Goal: Information Seeking & Learning: Learn about a topic

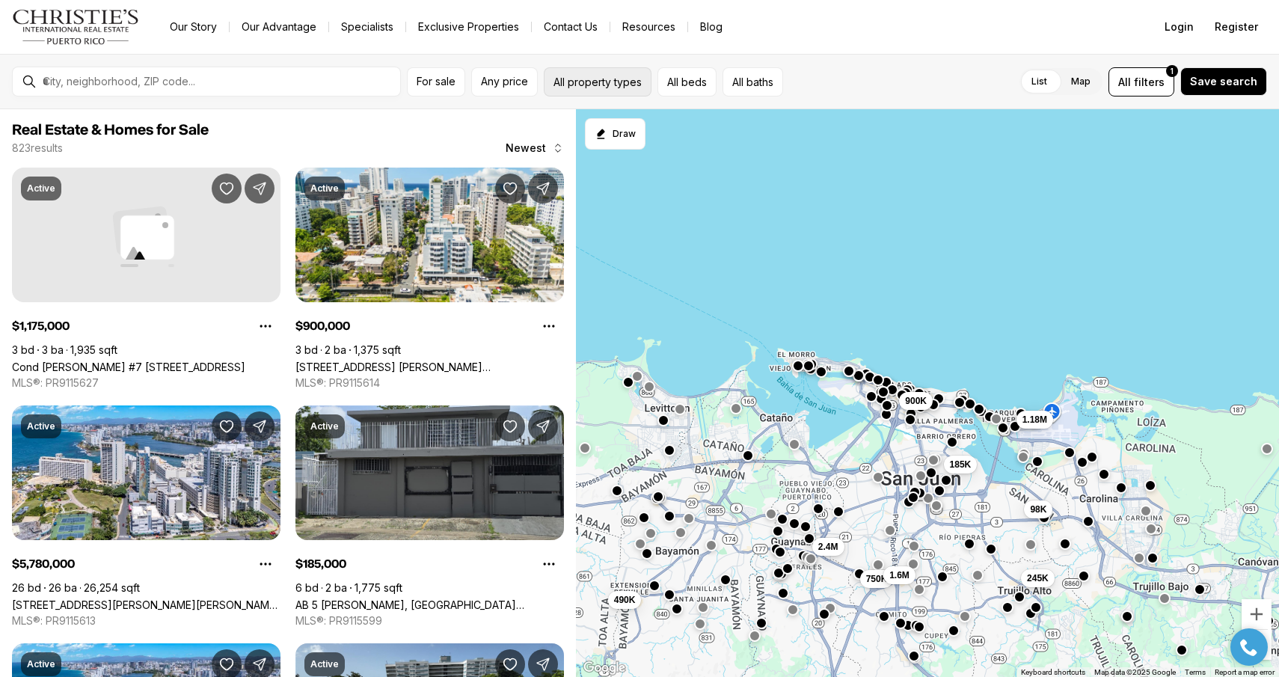
click at [573, 75] on button "All property types" at bounding box center [598, 81] width 108 height 29
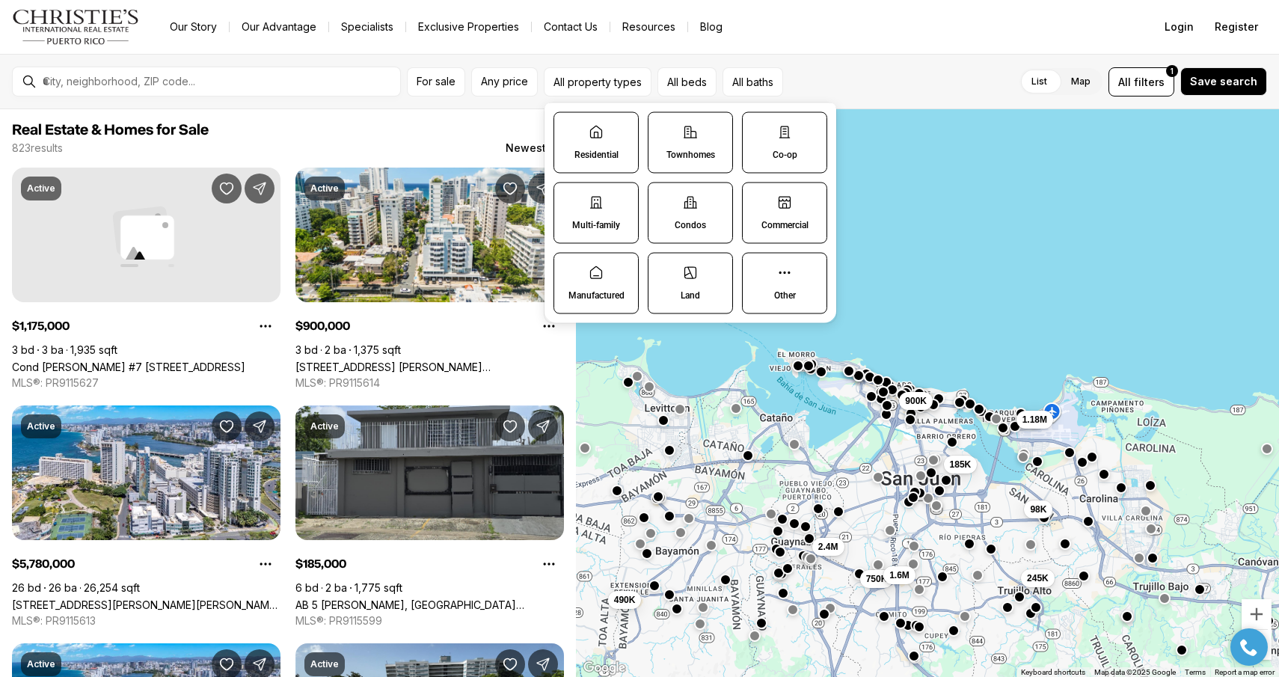
click at [796, 223] on p "Commercial" at bounding box center [784, 225] width 47 height 12
click at [757, 198] on button "Commercial" at bounding box center [749, 190] width 15 height 15
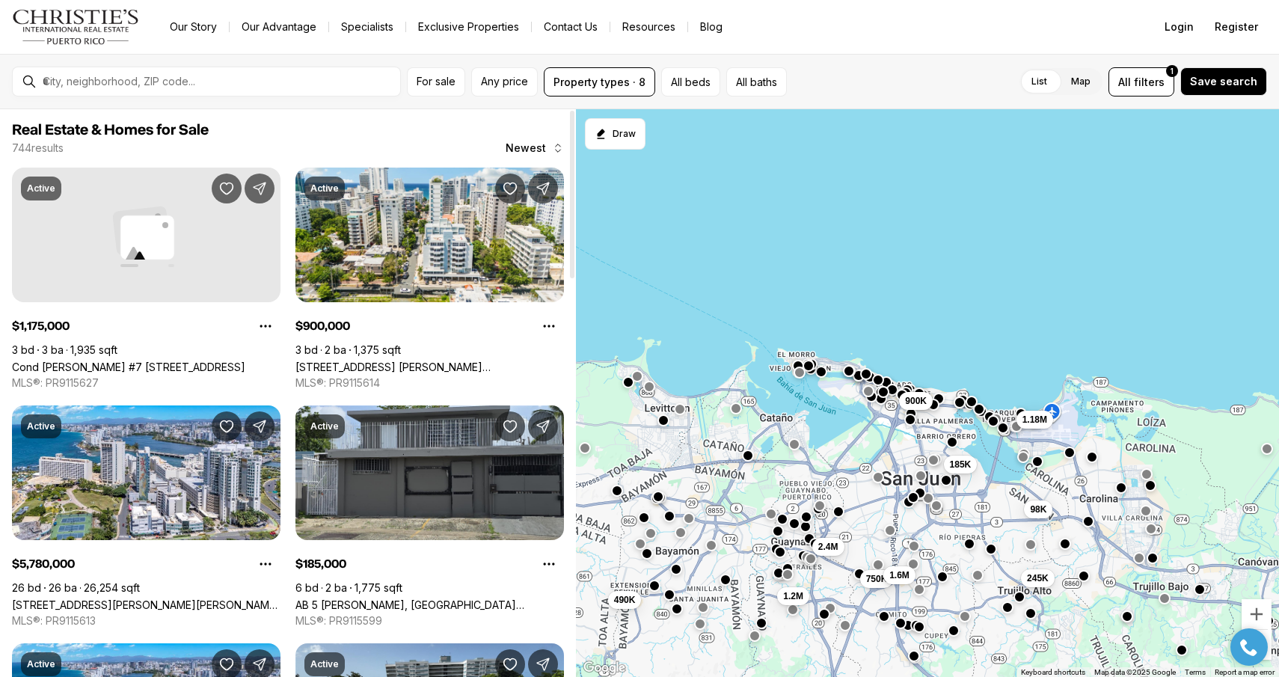
click at [407, 123] on span "Real Estate & Homes for Sale" at bounding box center [288, 130] width 552 height 18
click at [435, 79] on span "For sale" at bounding box center [435, 82] width 39 height 12
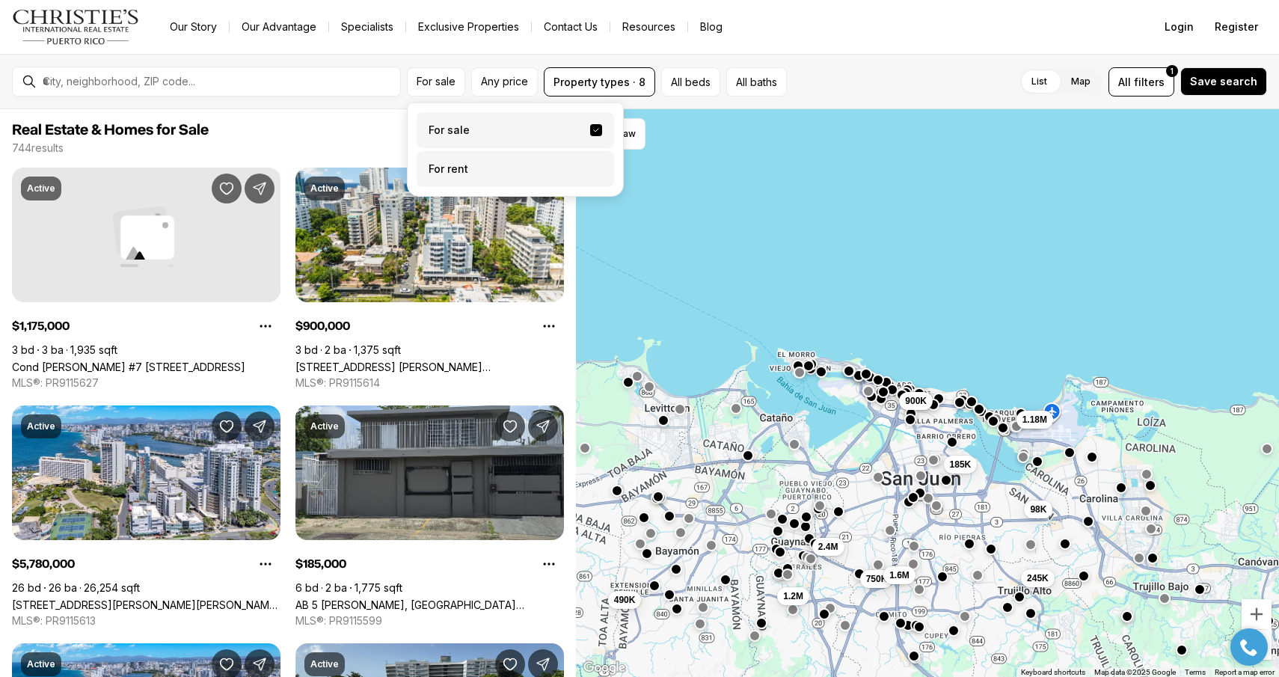
click at [508, 173] on label "For rent" at bounding box center [514, 169] width 197 height 36
click at [590, 163] on button "For rent" at bounding box center [596, 163] width 12 height 0
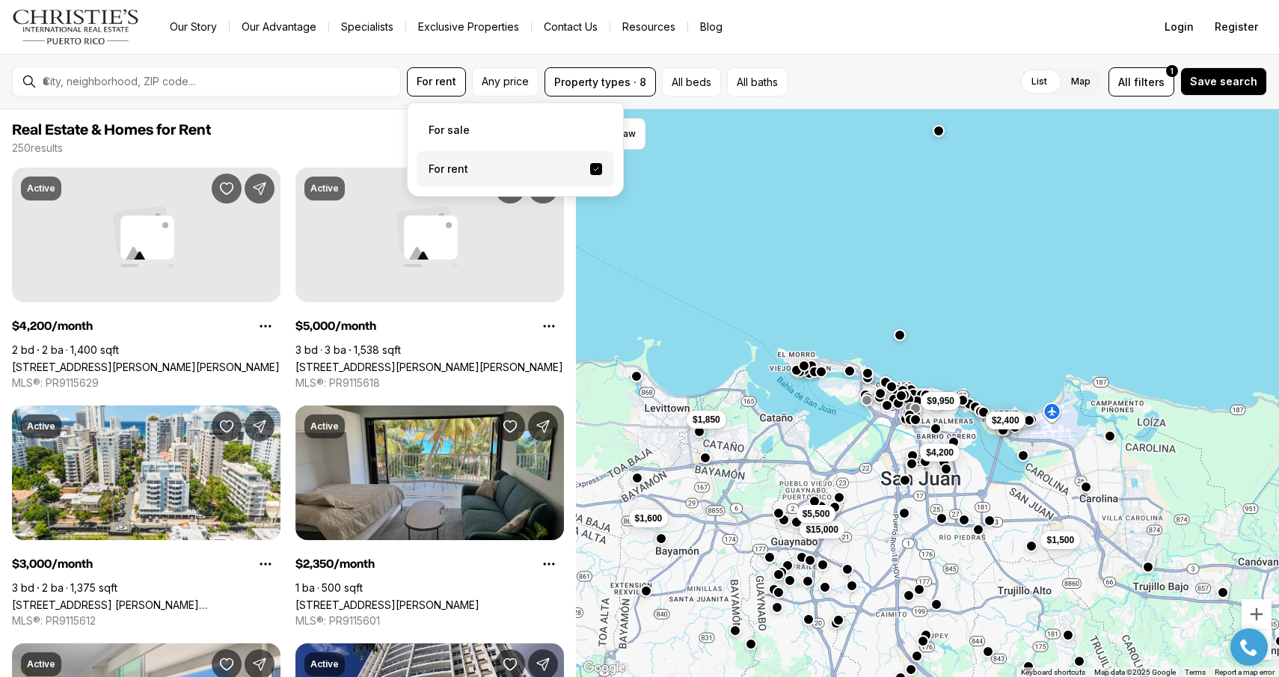
click at [879, 77] on div "List Map List Map All filters 1 Save search" at bounding box center [1029, 81] width 473 height 29
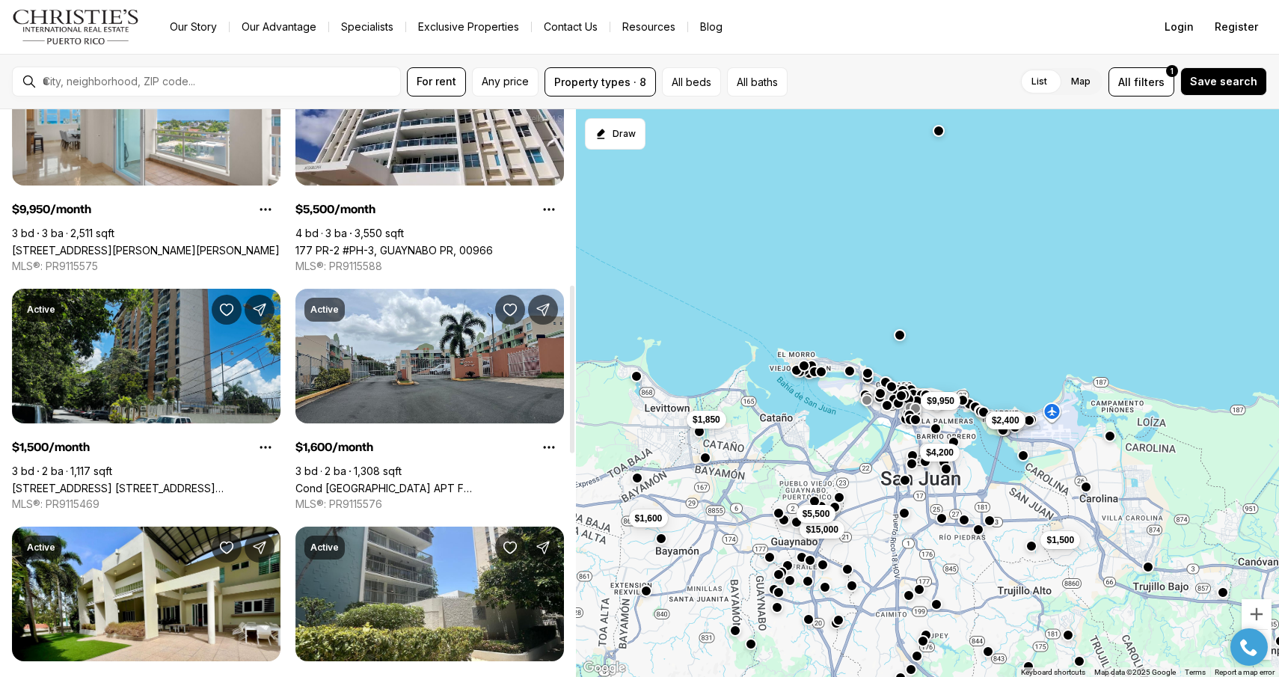
click at [568, 369] on div at bounding box center [571, 392] width 7 height 567
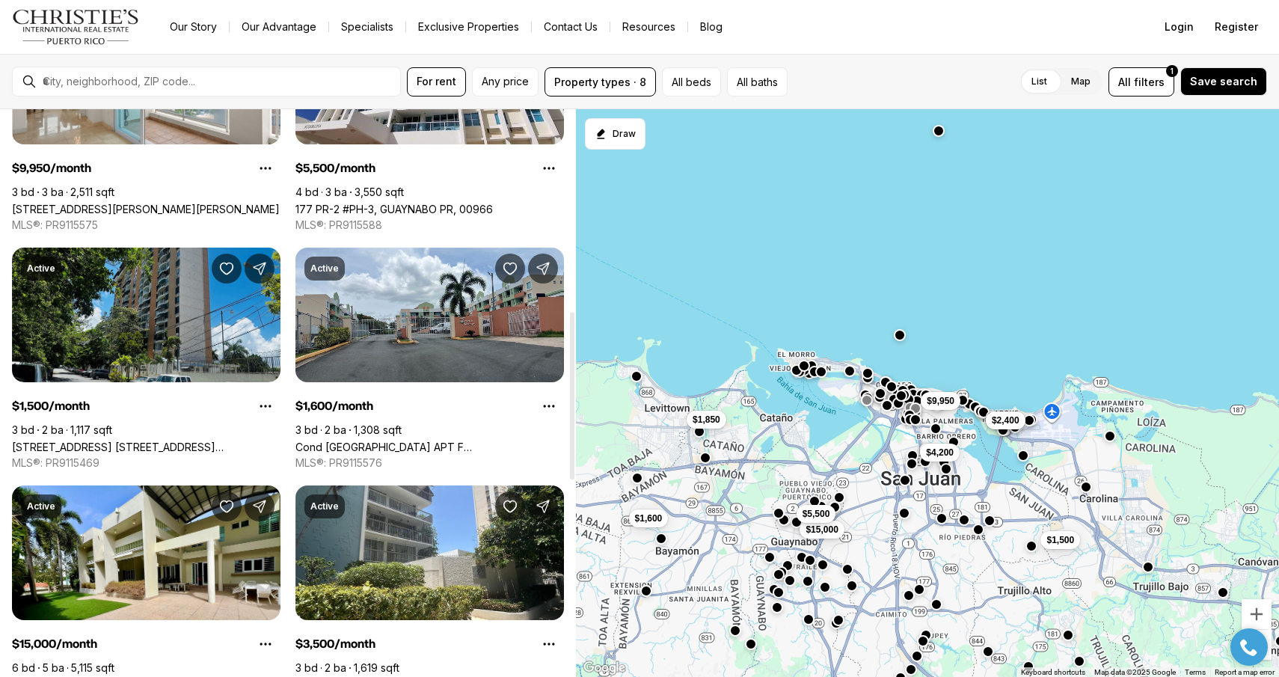
scroll to position [464, 0]
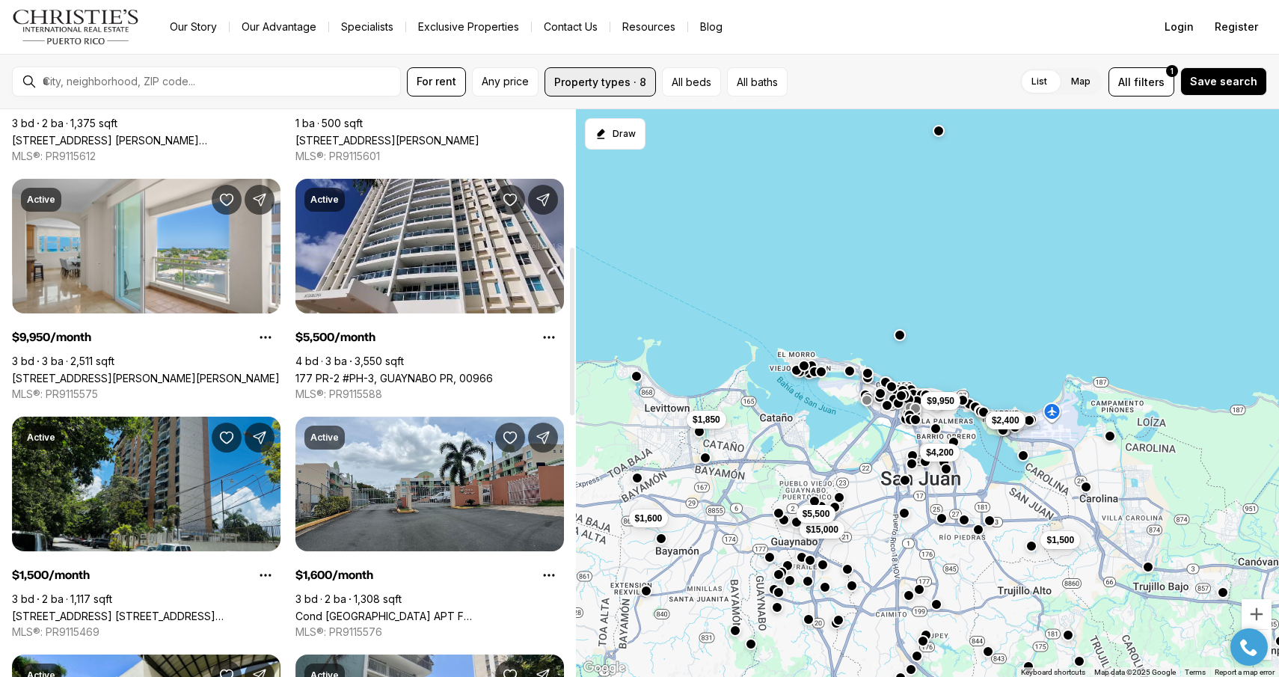
click at [617, 87] on button "Property types · 8" at bounding box center [599, 81] width 111 height 29
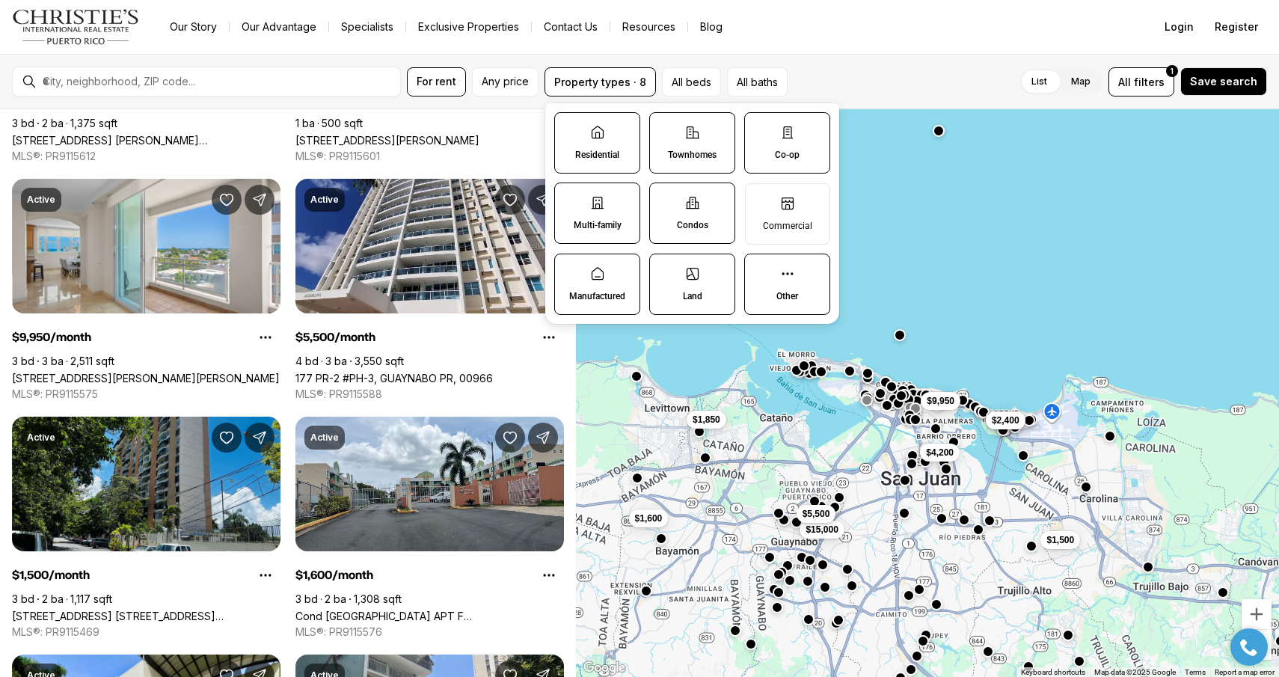
click at [923, 96] on div "For rent Any price Property types · 8 All beds All baths List Map List Map All …" at bounding box center [639, 81] width 1279 height 55
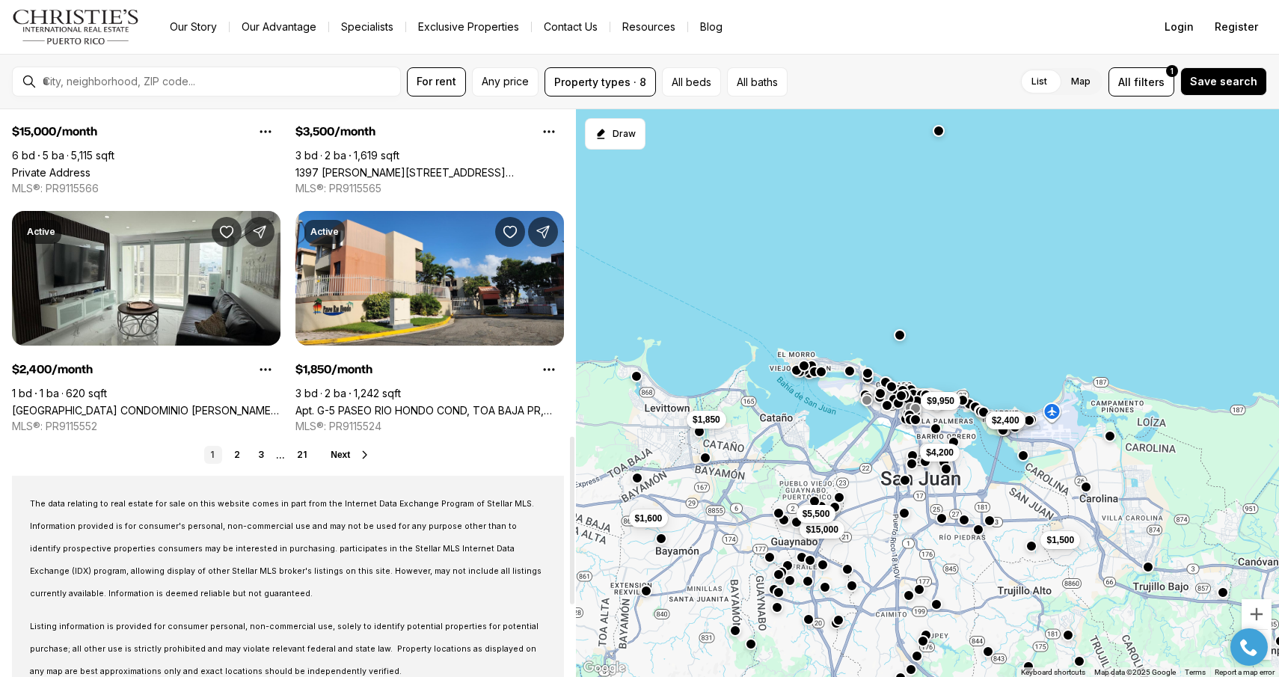
scroll to position [1222, 0]
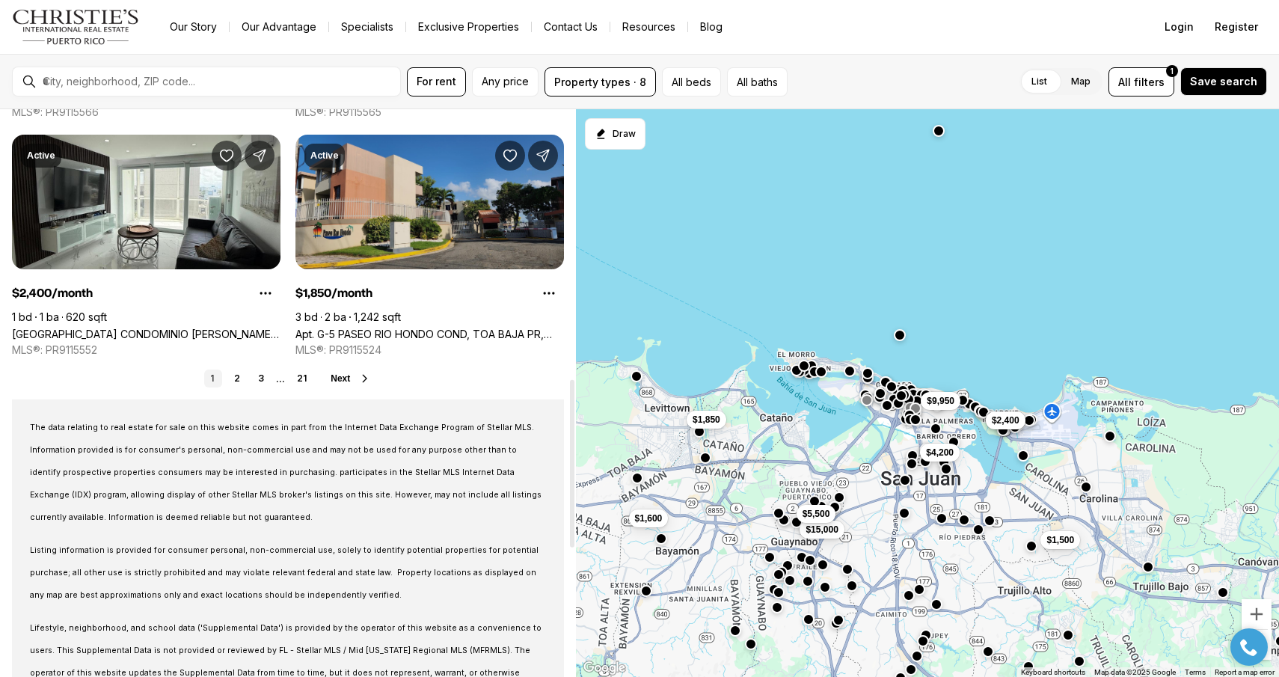
scroll to position [0, 0]
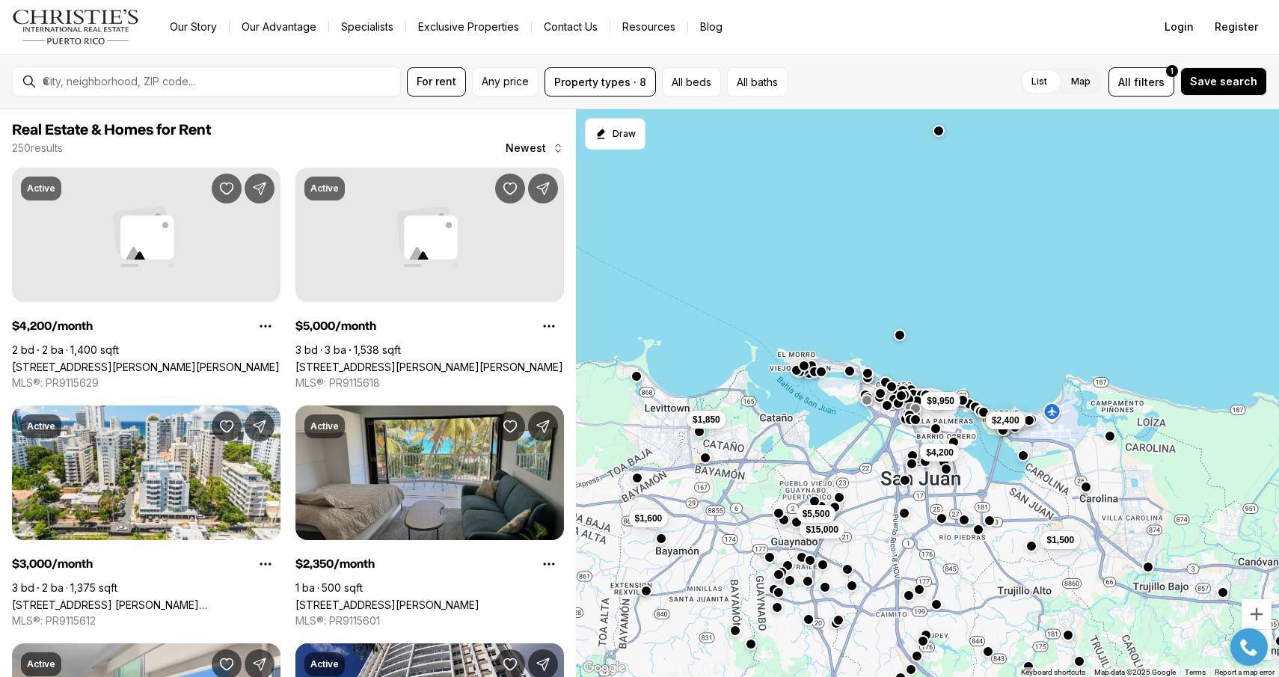
click at [1040, 81] on label "List" at bounding box center [1039, 81] width 40 height 27
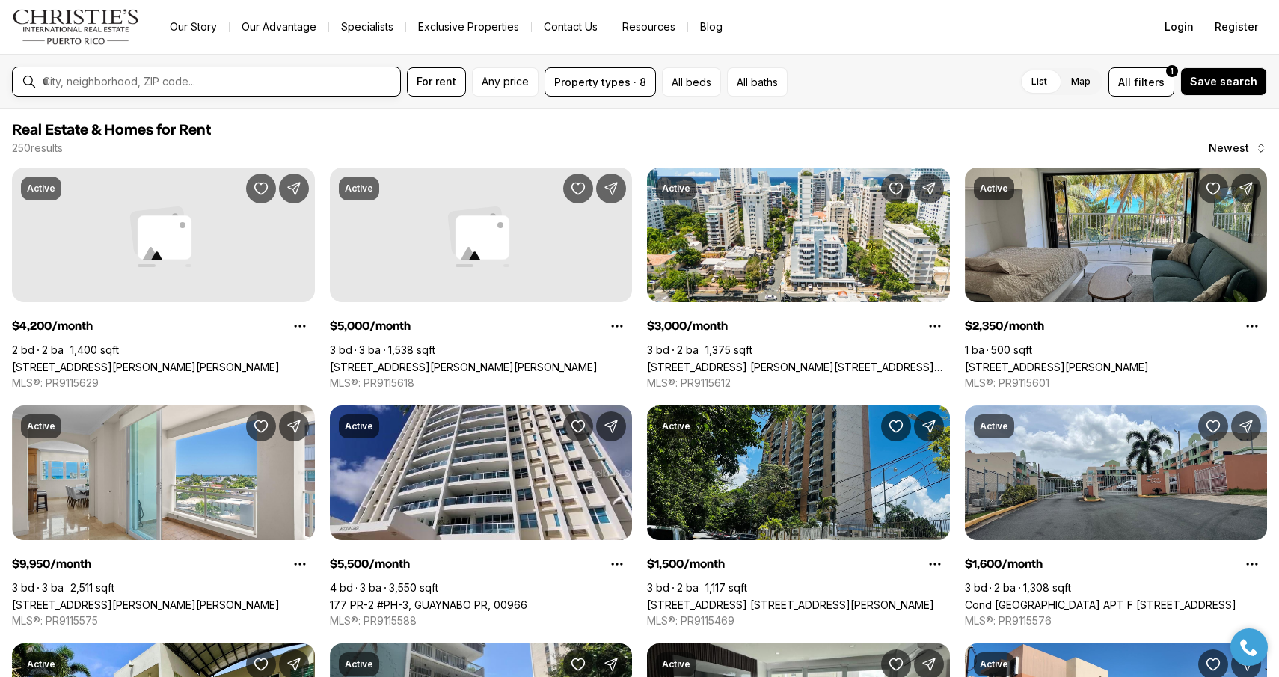
click at [168, 81] on input "text" at bounding box center [218, 81] width 351 height 13
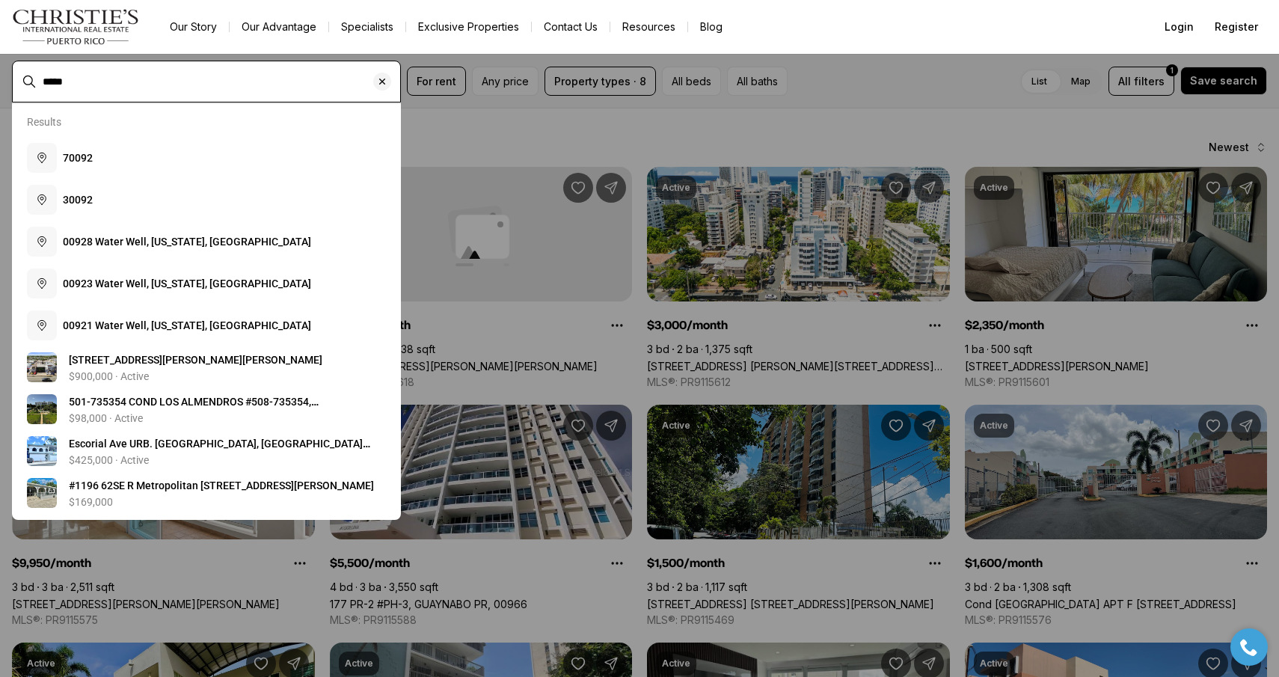
type input "*****"
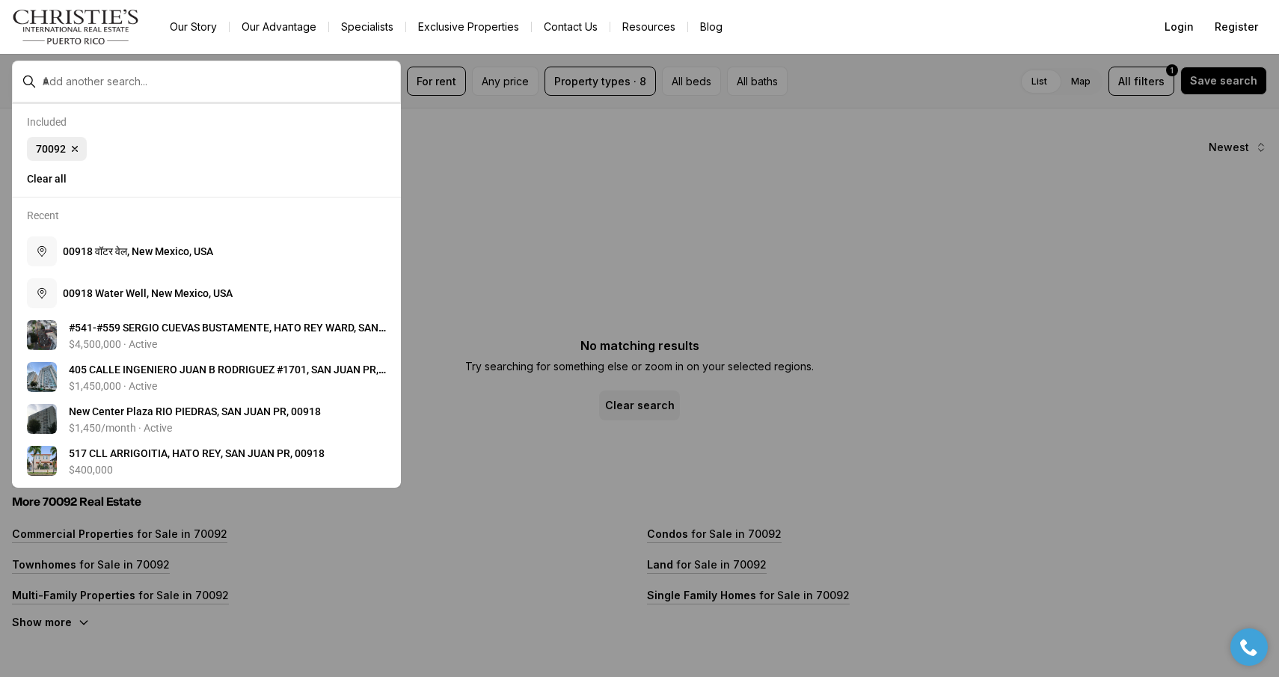
click at [76, 148] on icon "button" at bounding box center [75, 149] width 5 height 5
